Goal: Find specific page/section: Find specific page/section

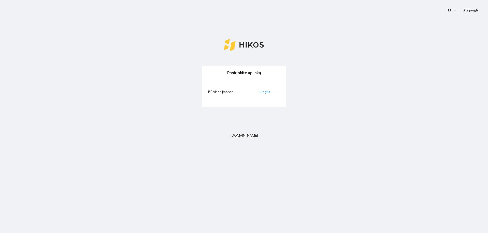
click at [262, 94] on li "Jungtis" at bounding box center [265, 92] width 13 height 6
click at [262, 93] on link "Jungtis" at bounding box center [264, 92] width 11 height 4
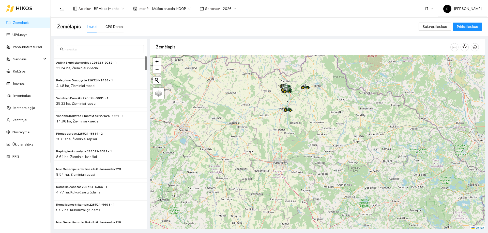
scroll to position [2, 0]
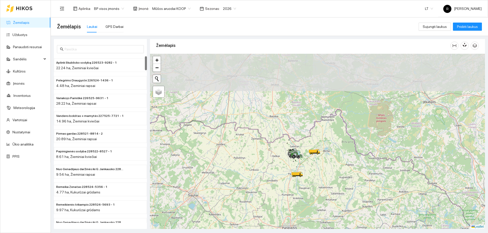
drag, startPoint x: 262, startPoint y: 103, endPoint x: 271, endPoint y: 173, distance: 71.2
click at [271, 173] on div at bounding box center [317, 141] width 335 height 175
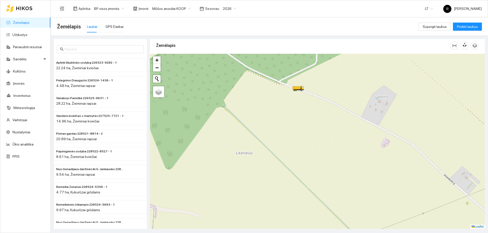
click at [284, 150] on div at bounding box center [317, 141] width 335 height 175
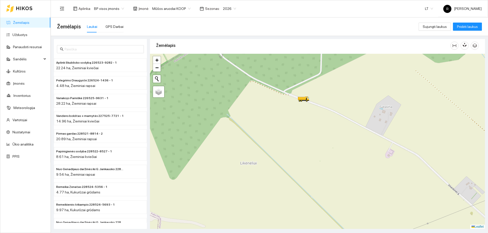
drag, startPoint x: 283, startPoint y: 126, endPoint x: 347, endPoint y: 216, distance: 110.1
click at [347, 216] on div at bounding box center [317, 141] width 335 height 175
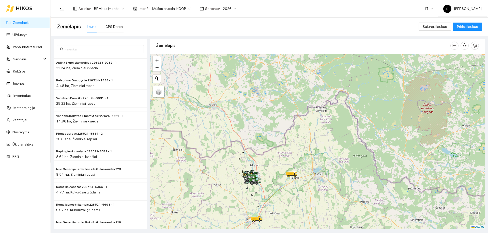
drag, startPoint x: 279, startPoint y: 182, endPoint x: 355, endPoint y: 140, distance: 86.8
click at [355, 140] on div at bounding box center [317, 141] width 335 height 175
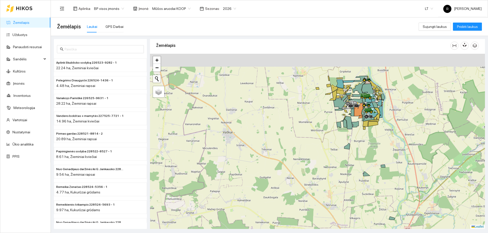
drag, startPoint x: 307, startPoint y: 112, endPoint x: 313, endPoint y: 144, distance: 32.5
click at [313, 144] on div at bounding box center [317, 141] width 335 height 175
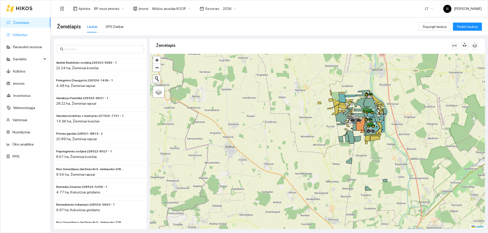
click at [17, 34] on link "Užduotys" at bounding box center [19, 35] width 15 height 4
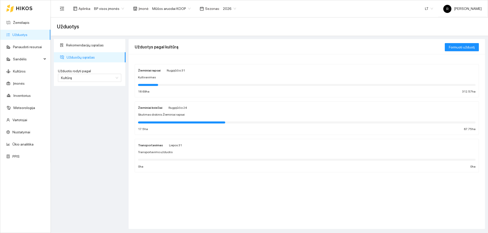
click at [155, 111] on div "Žieminiai kviečiai Rugpjūčio 24 Skutimas diskinis Žieminiai rapsai 17.5 ha 67.7…" at bounding box center [306, 118] width 337 height 27
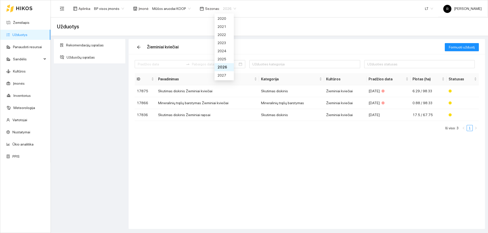
click at [230, 8] on span "2026" at bounding box center [229, 9] width 13 height 8
click at [219, 59] on div "2025" at bounding box center [223, 59] width 13 height 6
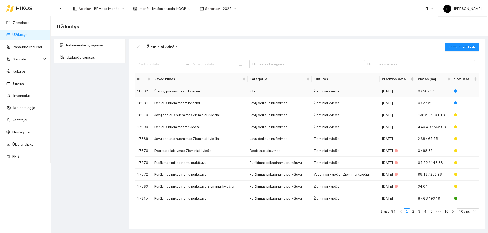
click at [173, 91] on td "Šiaudų presavimas ž. kviečiai" at bounding box center [199, 91] width 95 height 12
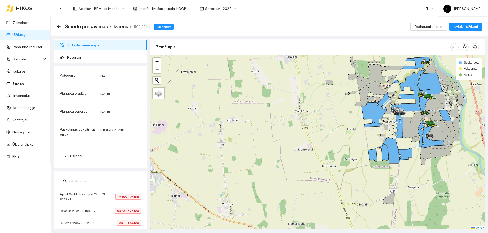
scroll to position [2, 0]
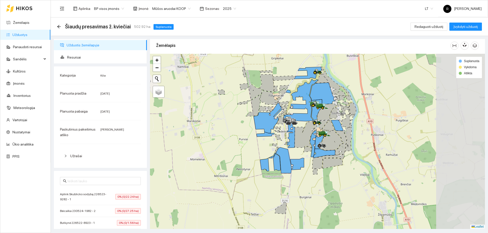
drag, startPoint x: 343, startPoint y: 122, endPoint x: 192, endPoint y: 130, distance: 151.5
click at [192, 130] on div at bounding box center [317, 141] width 335 height 175
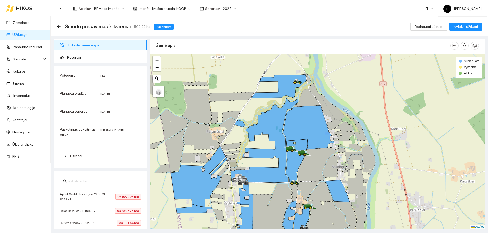
drag, startPoint x: 273, startPoint y: 71, endPoint x: 299, endPoint y: 93, distance: 33.6
click at [299, 93] on div at bounding box center [317, 141] width 335 height 175
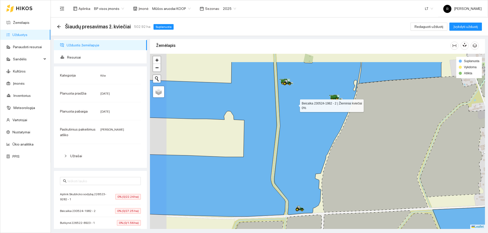
drag, startPoint x: 278, startPoint y: 78, endPoint x: 295, endPoint y: 104, distance: 31.1
click at [295, 104] on icon at bounding box center [317, 138] width 86 height 153
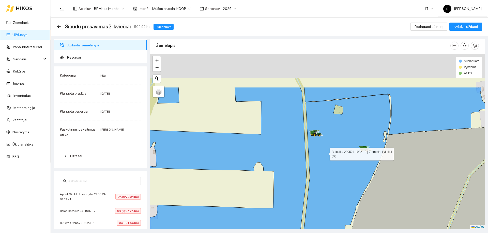
drag, startPoint x: 294, startPoint y: 99, endPoint x: 321, endPoint y: 142, distance: 51.5
click at [324, 150] on icon at bounding box center [347, 180] width 86 height 172
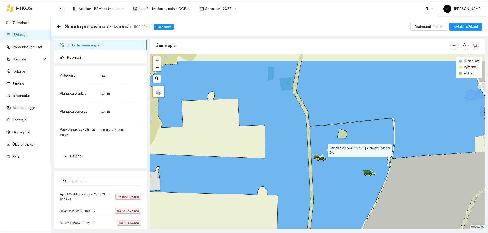
drag, startPoint x: 319, startPoint y: 125, endPoint x: 323, endPoint y: 149, distance: 24.4
click at [323, 149] on icon at bounding box center [351, 195] width 86 height 153
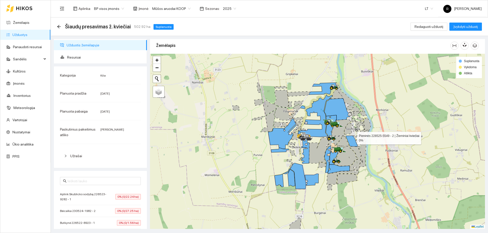
drag, startPoint x: 358, startPoint y: 151, endPoint x: 351, endPoint y: 100, distance: 51.7
click at [351, 136] on icon at bounding box center [351, 141] width 12 height 11
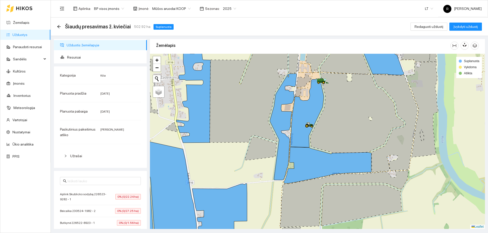
drag, startPoint x: 365, startPoint y: 111, endPoint x: 370, endPoint y: 120, distance: 9.7
click at [370, 120] on icon at bounding box center [357, 113] width 94 height 80
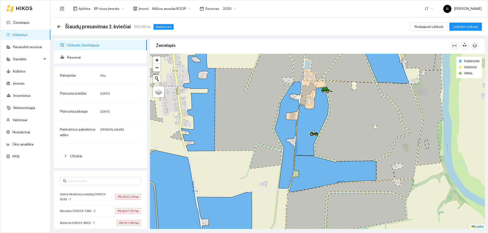
click at [20, 36] on link "Užduotys" at bounding box center [19, 35] width 15 height 4
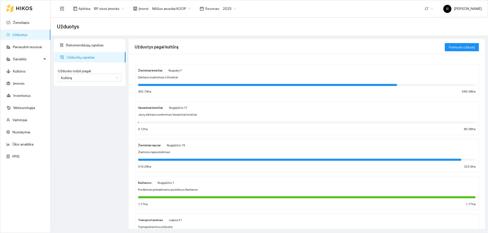
click at [155, 70] on strong "Žieminiai kviečiai" at bounding box center [150, 71] width 24 height 4
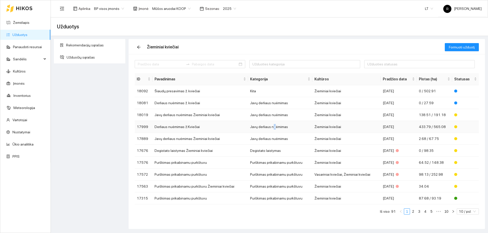
click at [274, 129] on td "Javų derliaus nuėmimas" at bounding box center [280, 127] width 64 height 12
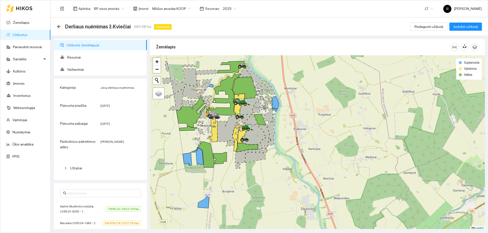
scroll to position [2, 0]
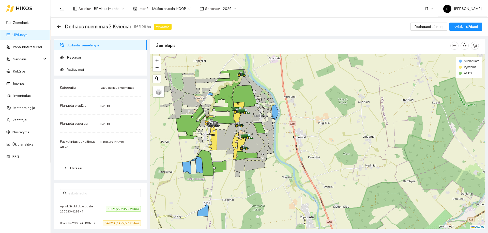
drag, startPoint x: 220, startPoint y: 136, endPoint x: 219, endPoint y: 146, distance: 9.9
click at [219, 146] on icon at bounding box center [227, 137] width 20 height 26
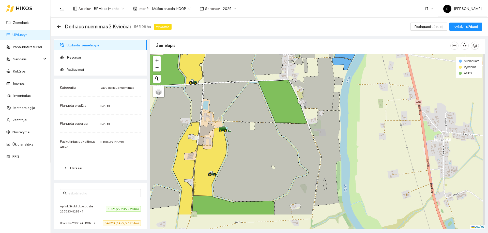
drag, startPoint x: 252, startPoint y: 127, endPoint x: 254, endPoint y: 100, distance: 27.0
click at [254, 101] on icon at bounding box center [248, 103] width 51 height 40
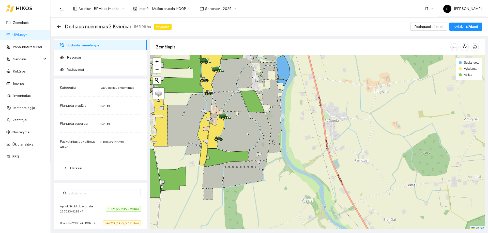
scroll to position [2, 0]
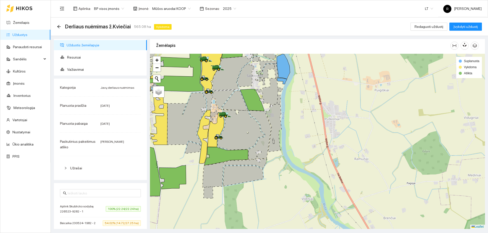
click at [234, 106] on icon at bounding box center [223, 100] width 22 height 20
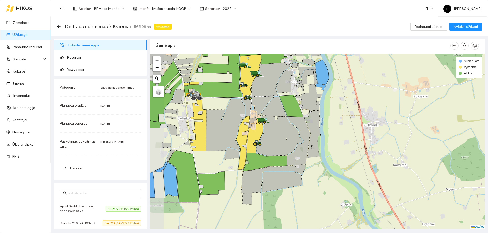
drag, startPoint x: 231, startPoint y: 108, endPoint x: 257, endPoint y: 110, distance: 26.8
click at [257, 111] on icon at bounding box center [262, 106] width 22 height 20
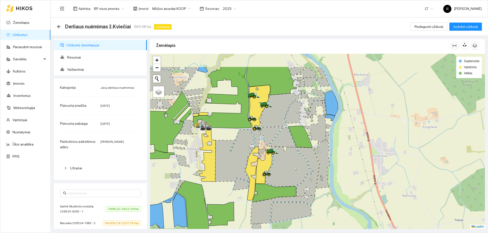
drag, startPoint x: 271, startPoint y: 109, endPoint x: 293, endPoint y: 186, distance: 79.8
click at [293, 148] on icon at bounding box center [282, 138] width 25 height 20
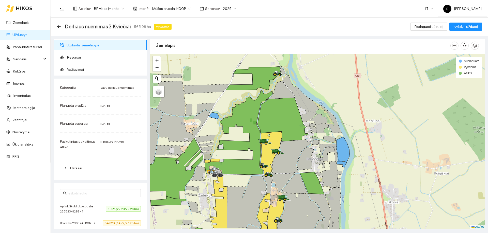
drag, startPoint x: 301, startPoint y: 190, endPoint x: 302, endPoint y: 140, distance: 49.8
click at [302, 174] on icon at bounding box center [294, 184] width 25 height 20
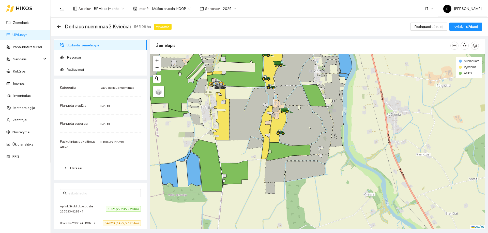
drag, startPoint x: 287, startPoint y: 176, endPoint x: 289, endPoint y: 138, distance: 38.1
click at [289, 138] on icon at bounding box center [302, 125] width 47 height 40
drag, startPoint x: 256, startPoint y: 160, endPoint x: 263, endPoint y: 126, distance: 35.5
click at [263, 126] on div at bounding box center [317, 141] width 335 height 175
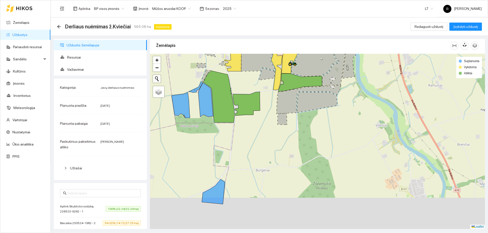
drag, startPoint x: 262, startPoint y: 128, endPoint x: 262, endPoint y: 118, distance: 10.2
click at [262, 118] on div at bounding box center [317, 141] width 335 height 175
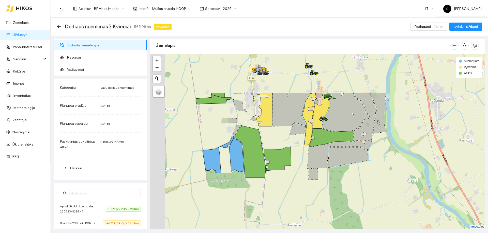
drag, startPoint x: 284, startPoint y: 134, endPoint x: 314, endPoint y: 188, distance: 61.7
click at [314, 188] on div at bounding box center [317, 141] width 335 height 175
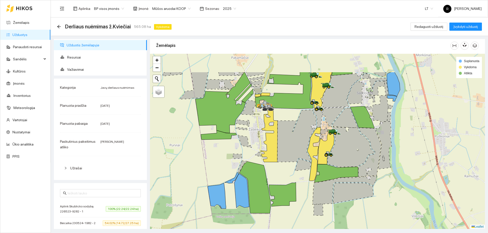
drag, startPoint x: 294, startPoint y: 146, endPoint x: 298, endPoint y: 182, distance: 35.8
click at [298, 182] on div at bounding box center [317, 141] width 335 height 175
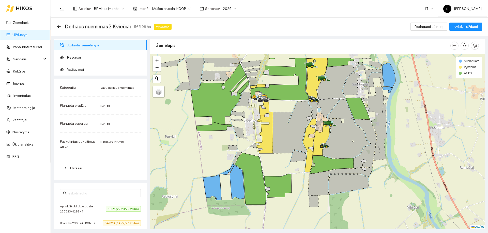
drag, startPoint x: 180, startPoint y: 130, endPoint x: 212, endPoint y: 152, distance: 38.3
click at [212, 152] on div at bounding box center [317, 141] width 335 height 175
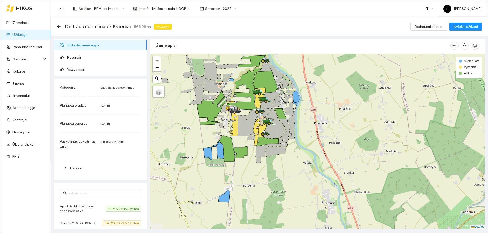
drag, startPoint x: 252, startPoint y: 167, endPoint x: 236, endPoint y: 122, distance: 48.0
click at [236, 123] on div at bounding box center [317, 141] width 335 height 175
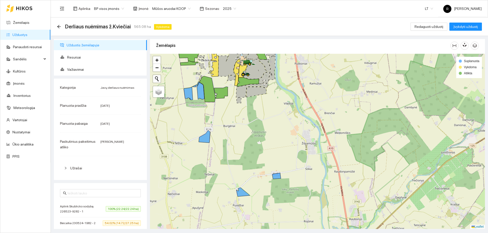
drag, startPoint x: 259, startPoint y: 171, endPoint x: 262, endPoint y: 127, distance: 43.6
click at [262, 128] on div at bounding box center [317, 141] width 335 height 175
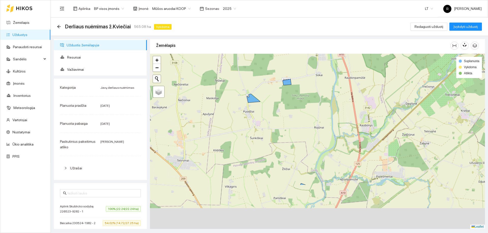
drag, startPoint x: 289, startPoint y: 173, endPoint x: 297, endPoint y: 102, distance: 71.0
click at [297, 102] on div at bounding box center [317, 141] width 335 height 175
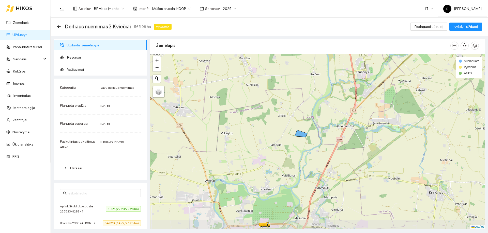
drag, startPoint x: 313, startPoint y: 93, endPoint x: 312, endPoint y: 78, distance: 15.0
click at [312, 78] on div at bounding box center [317, 141] width 335 height 175
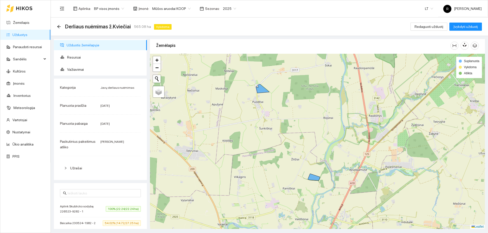
drag, startPoint x: 310, startPoint y: 129, endPoint x: 314, endPoint y: 146, distance: 17.4
click at [314, 146] on div at bounding box center [317, 141] width 335 height 175
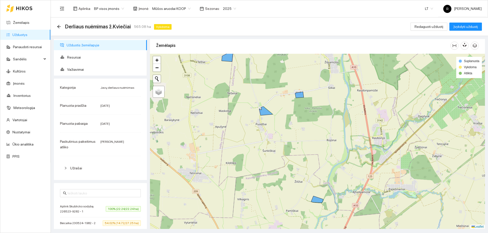
drag, startPoint x: 316, startPoint y: 107, endPoint x: 312, endPoint y: 107, distance: 4.3
click at [318, 120] on div at bounding box center [317, 141] width 335 height 175
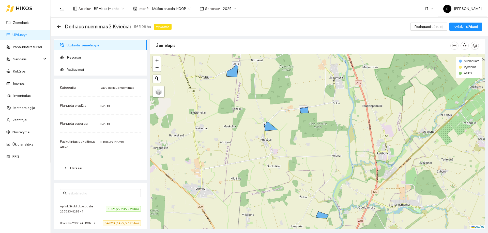
drag, startPoint x: 244, startPoint y: 93, endPoint x: 253, endPoint y: 123, distance: 30.8
click at [253, 123] on div at bounding box center [317, 141] width 335 height 175
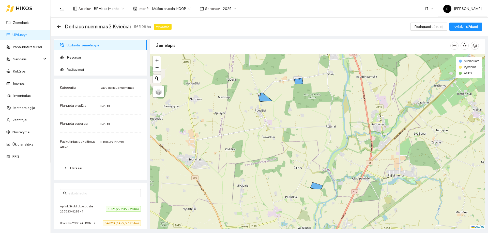
drag, startPoint x: 276, startPoint y: 151, endPoint x: 265, endPoint y: 106, distance: 45.8
click at [265, 106] on div at bounding box center [317, 141] width 335 height 175
click at [22, 23] on link "Žemėlapis" at bounding box center [21, 23] width 17 height 4
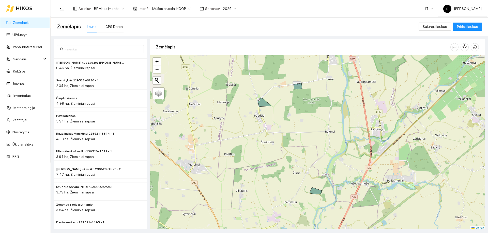
scroll to position [2, 0]
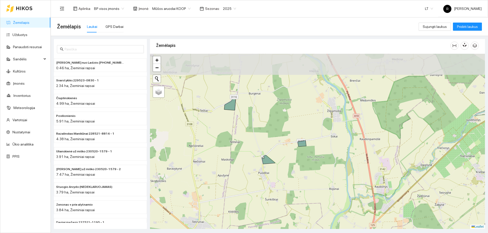
drag, startPoint x: 300, startPoint y: 119, endPoint x: 309, endPoint y: 194, distance: 75.9
click at [309, 194] on div at bounding box center [317, 141] width 335 height 175
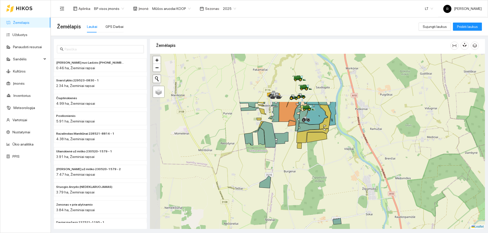
drag, startPoint x: 259, startPoint y: 108, endPoint x: 290, endPoint y: 174, distance: 72.4
click at [290, 174] on div at bounding box center [317, 141] width 335 height 175
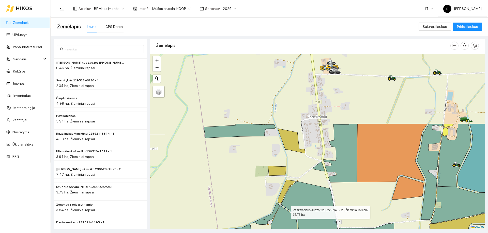
drag, startPoint x: 270, startPoint y: 124, endPoint x: 286, endPoint y: 211, distance: 89.0
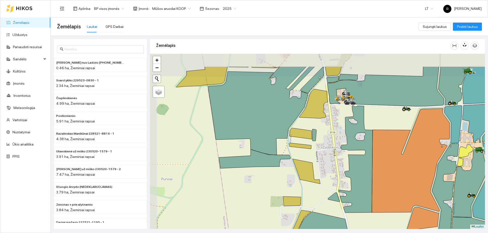
drag, startPoint x: 257, startPoint y: 172, endPoint x: 267, endPoint y: 194, distance: 24.1
click at [271, 201] on div at bounding box center [317, 141] width 335 height 175
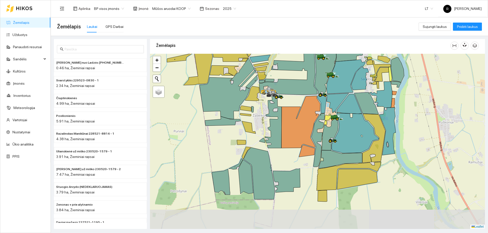
drag, startPoint x: 235, startPoint y: 181, endPoint x: 238, endPoint y: 134, distance: 47.3
click at [238, 134] on div at bounding box center [317, 141] width 335 height 175
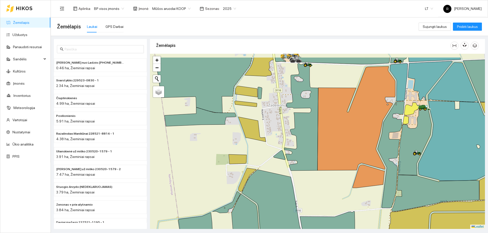
drag, startPoint x: 259, startPoint y: 122, endPoint x: 265, endPoint y: 142, distance: 21.6
click at [265, 143] on div at bounding box center [317, 141] width 335 height 175
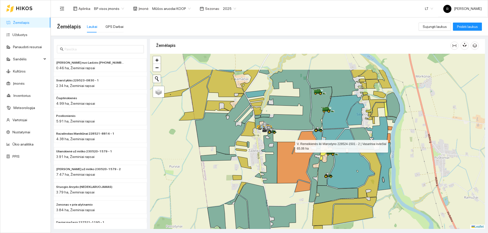
drag, startPoint x: 310, startPoint y: 111, endPoint x: 290, endPoint y: 145, distance: 38.9
click at [290, 145] on icon at bounding box center [296, 157] width 39 height 52
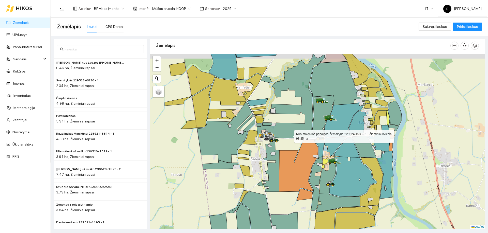
drag, startPoint x: 286, startPoint y: 120, endPoint x: 295, endPoint y: 152, distance: 33.3
click at [296, 139] on icon at bounding box center [291, 96] width 68 height 84
